Goal: Transaction & Acquisition: Purchase product/service

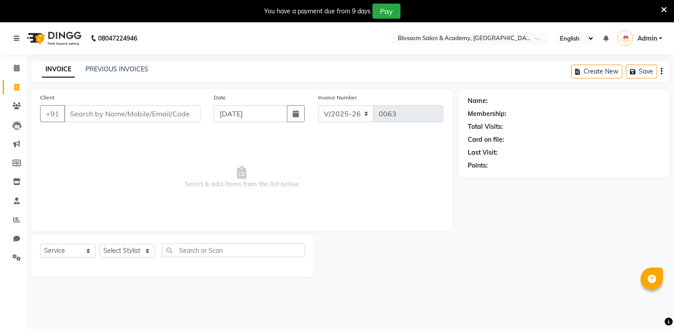
select select "8887"
select select "service"
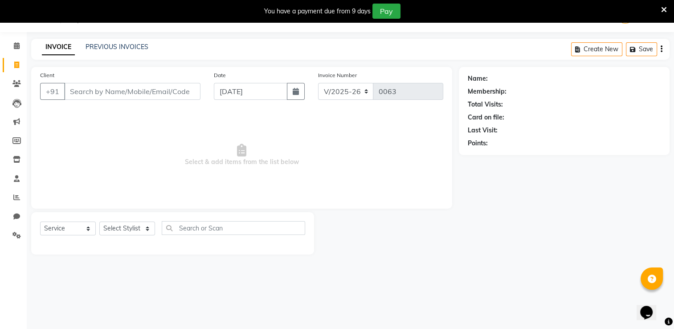
click at [97, 95] on input "Client" at bounding box center [132, 91] width 136 height 17
click at [98, 98] on input "a" at bounding box center [132, 91] width 136 height 17
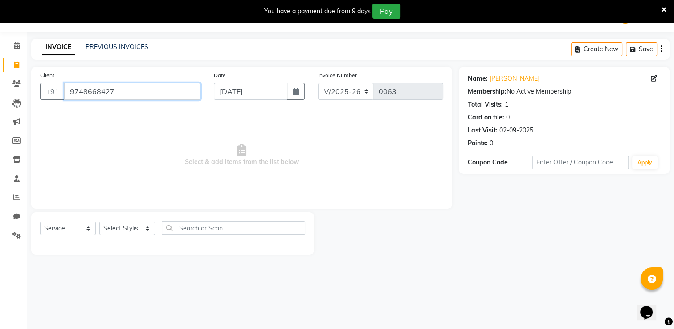
click at [135, 97] on input "9748668427" at bounding box center [132, 91] width 136 height 17
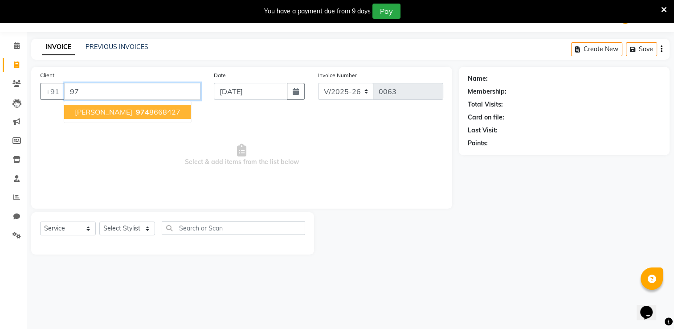
type input "9"
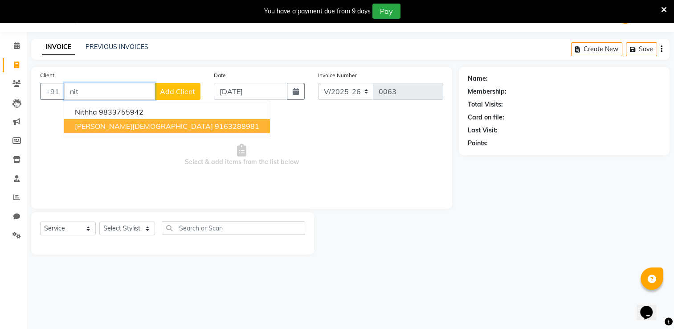
click at [82, 130] on span "[PERSON_NAME][DEMOGRAPHIC_DATA]" at bounding box center [144, 126] width 138 height 9
type input "9163288981"
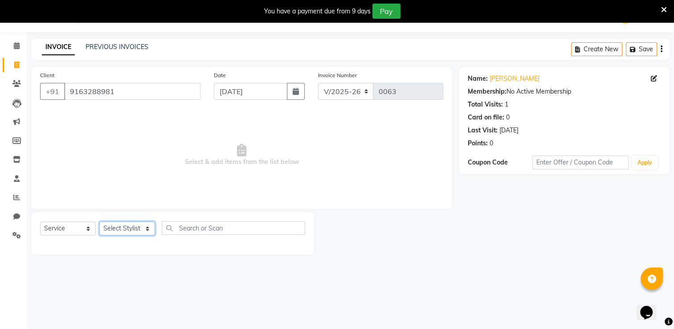
click at [139, 227] on select "Select Stylist [PERSON_NAME] [PERSON_NAME] [PERSON_NAME] [PERSON_NAME] BARBHIYA…" at bounding box center [127, 228] width 56 height 14
select select "89749"
click at [99, 222] on select "Select Stylist [PERSON_NAME] [PERSON_NAME] [PERSON_NAME] [PERSON_NAME] BARBHIYA…" at bounding box center [127, 228] width 56 height 14
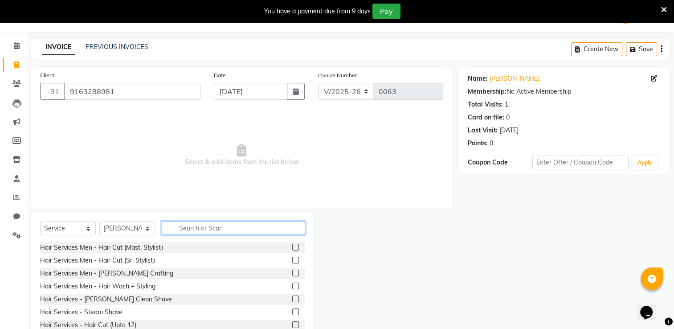
click at [182, 228] on input "text" at bounding box center [233, 228] width 143 height 14
type input "be"
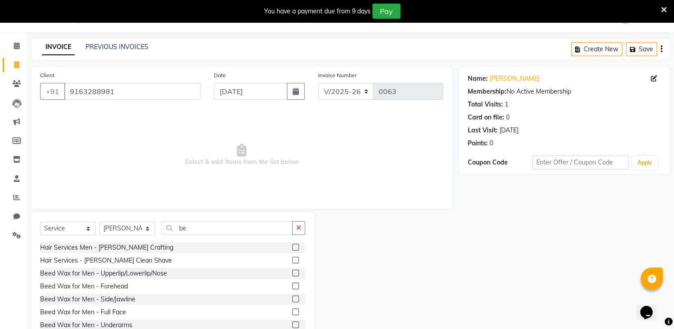
click at [292, 245] on label at bounding box center [295, 247] width 7 height 7
click at [292, 245] on input "checkbox" at bounding box center [295, 248] width 6 height 6
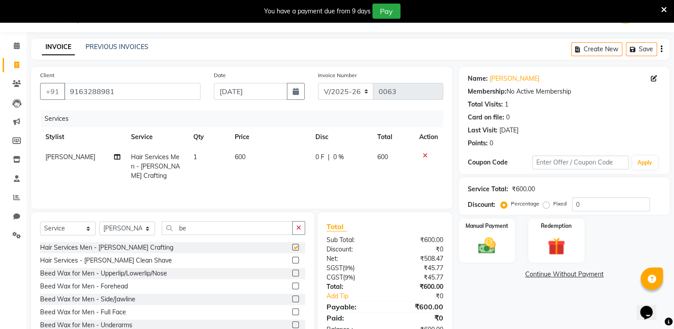
checkbox input "false"
click at [241, 159] on span "600" at bounding box center [240, 157] width 11 height 8
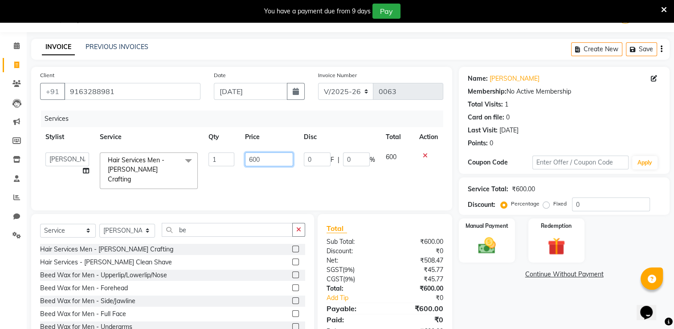
click at [251, 159] on input "600" at bounding box center [269, 159] width 48 height 14
type input "250"
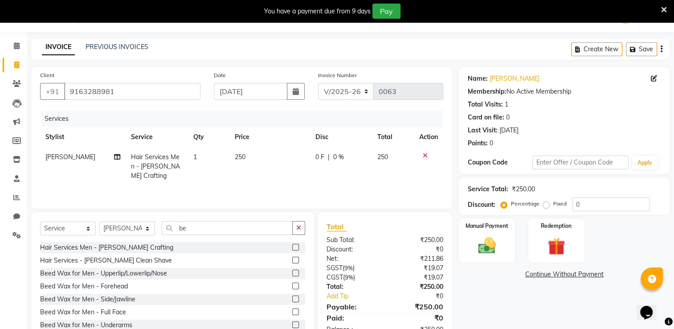
click at [473, 279] on div "Name: [PERSON_NAME][DEMOGRAPHIC_DATA] Membership: No Active Membership Total Vi…" at bounding box center [567, 205] width 217 height 277
click at [482, 243] on img at bounding box center [487, 245] width 30 height 21
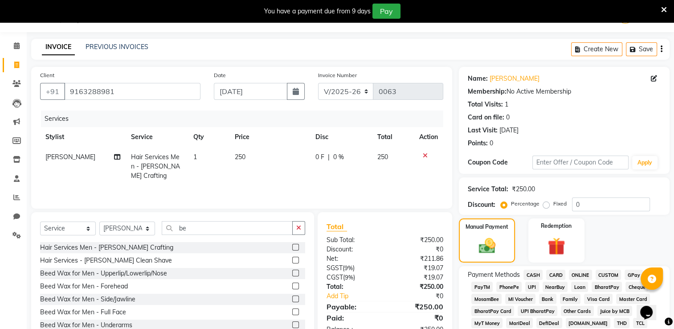
click at [534, 275] on span "CASH" at bounding box center [532, 274] width 19 height 10
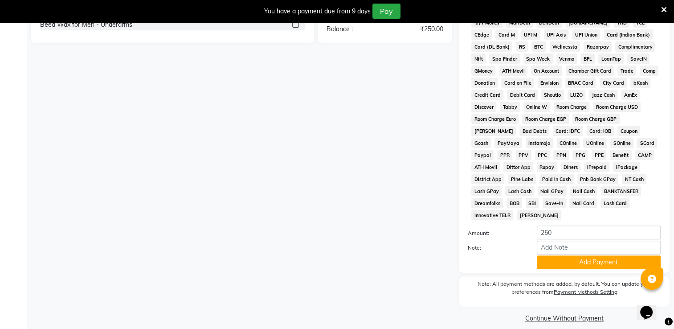
scroll to position [327, 0]
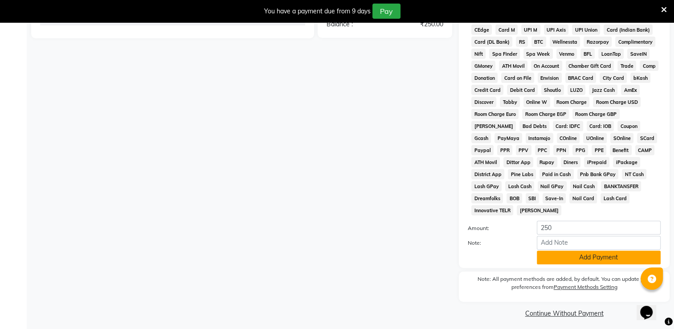
click at [567, 254] on button "Add Payment" at bounding box center [599, 257] width 124 height 14
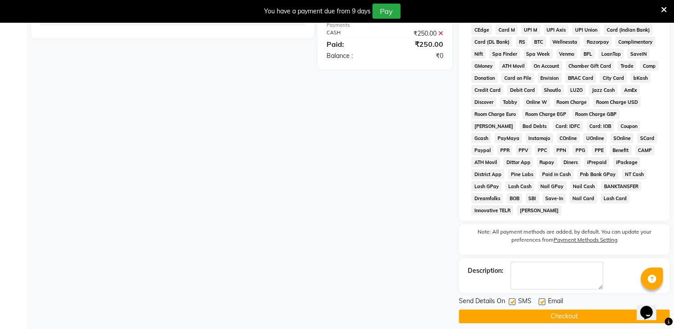
click at [510, 296] on div "SMS" at bounding box center [524, 301] width 30 height 11
click at [513, 298] on label at bounding box center [512, 301] width 7 height 7
click at [513, 299] on input "checkbox" at bounding box center [512, 302] width 6 height 6
checkbox input "false"
click at [542, 298] on label at bounding box center [541, 301] width 7 height 7
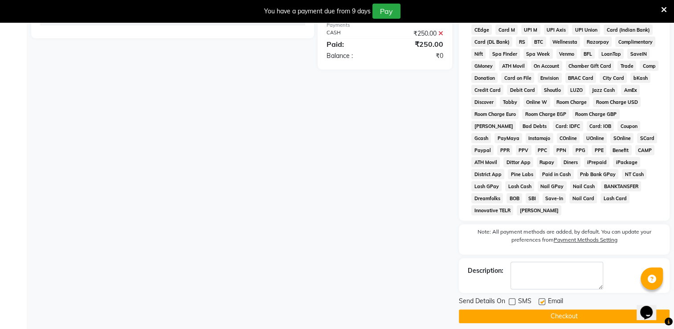
click at [542, 299] on input "checkbox" at bounding box center [541, 302] width 6 height 6
checkbox input "false"
click at [538, 309] on button "Checkout" at bounding box center [564, 316] width 211 height 14
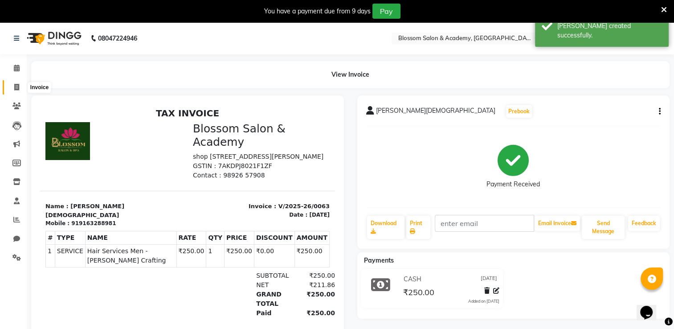
click at [18, 86] on icon at bounding box center [16, 87] width 5 height 7
select select "service"
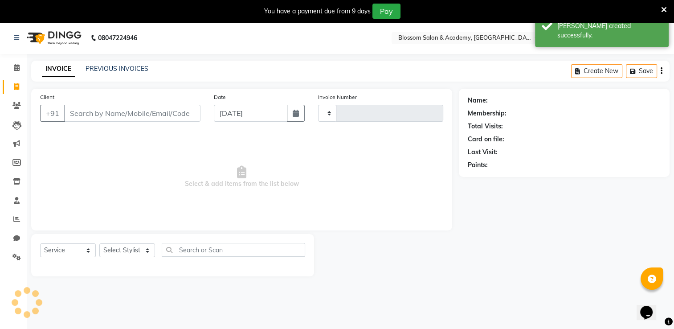
type input "0064"
select select "8887"
